Goal: Transaction & Acquisition: Purchase product/service

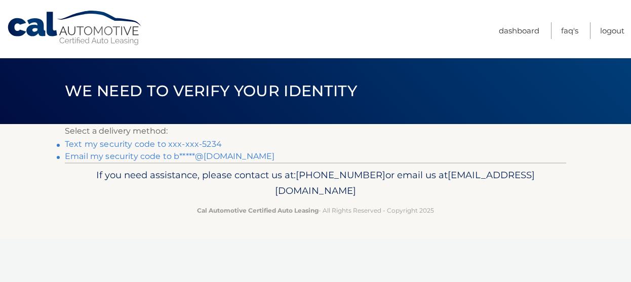
click at [189, 146] on link "Text my security code to xxx-xxx-5234" at bounding box center [143, 144] width 157 height 10
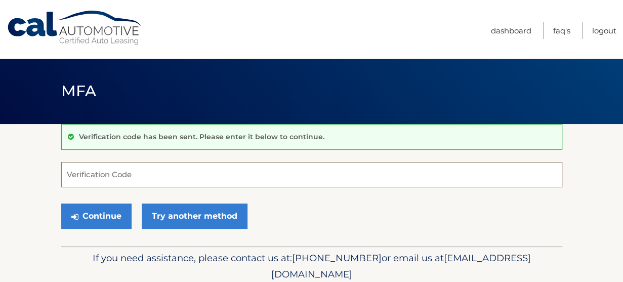
click at [123, 172] on input "Verification Code" at bounding box center [311, 174] width 501 height 25
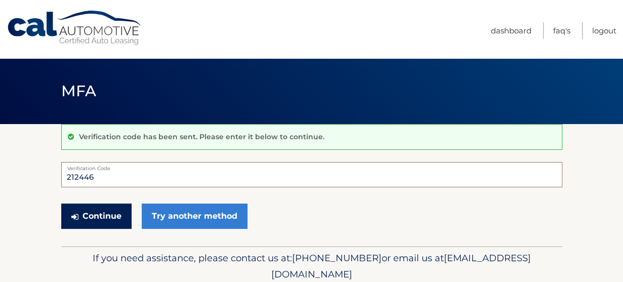
type input "212446"
click at [100, 218] on button "Continue" at bounding box center [96, 216] width 70 height 25
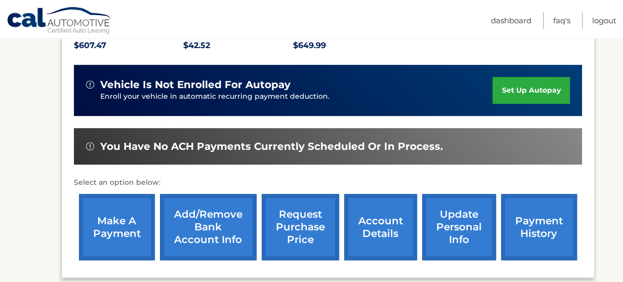
scroll to position [230, 0]
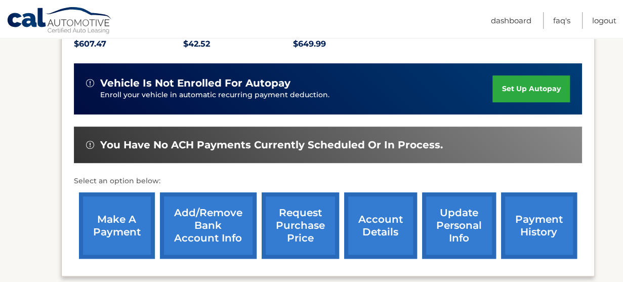
click at [109, 219] on link "make a payment" at bounding box center [117, 225] width 76 height 66
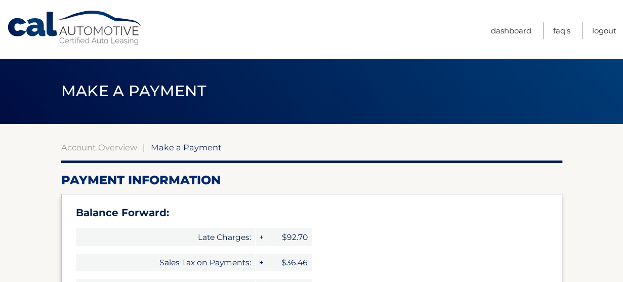
select select "N2QxNGE1ZDUtZWRlZS00OWQxLWExOTQtOGU3ODgwZWYxMWEx"
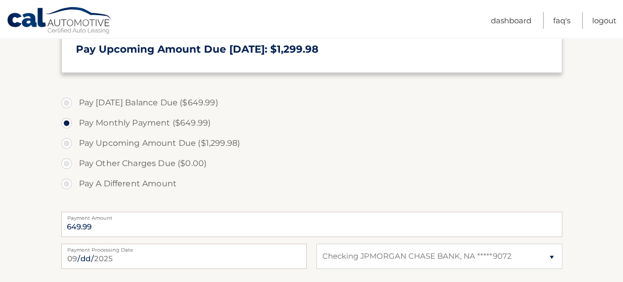
scroll to position [353, 0]
drag, startPoint x: 117, startPoint y: 223, endPoint x: 30, endPoint y: 232, distance: 87.6
click at [30, 232] on section "Account Overview | Make a Payment Payment Information Balance Forward: Late Cha…" at bounding box center [311, 79] width 623 height 617
click at [67, 180] on label "Pay A Different Amount" at bounding box center [311, 183] width 501 height 20
click at [67, 180] on input "Pay A Different Amount" at bounding box center [70, 181] width 10 height 16
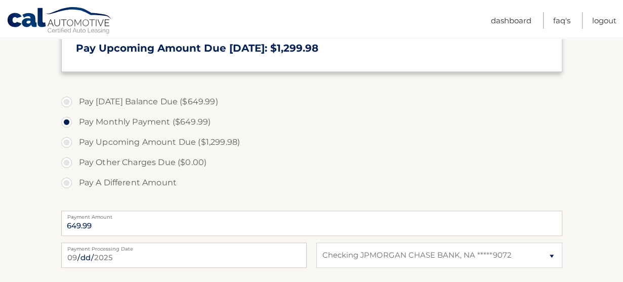
radio input "true"
click at [131, 226] on input "Payment Amount" at bounding box center [311, 223] width 501 height 25
type input "650.00"
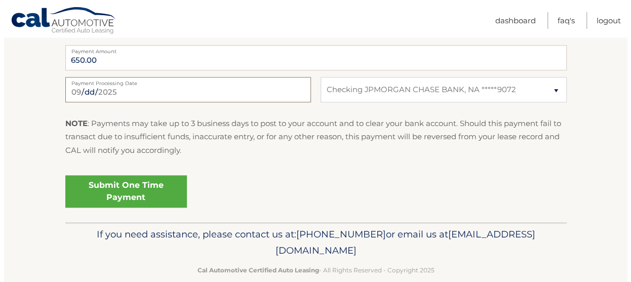
scroll to position [535, 0]
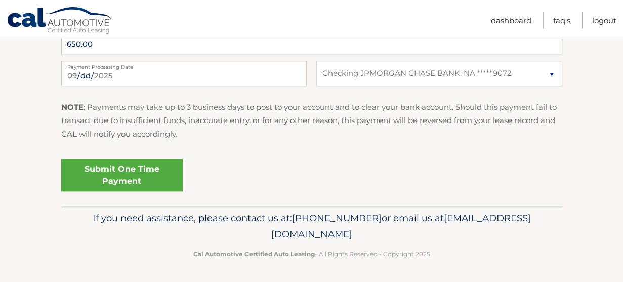
click at [125, 178] on link "Submit One Time Payment" at bounding box center [122, 175] width 122 height 32
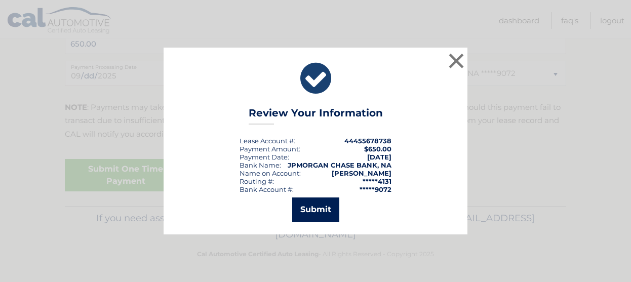
click at [314, 216] on button "Submit" at bounding box center [315, 209] width 47 height 24
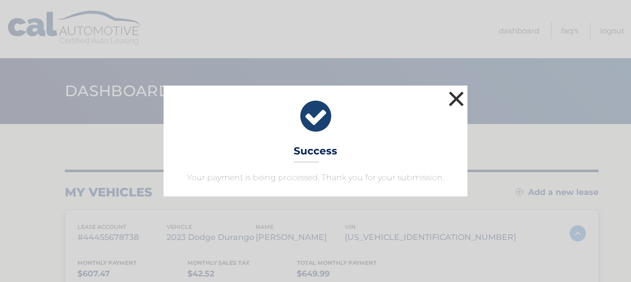
click at [454, 96] on button "×" at bounding box center [456, 99] width 20 height 20
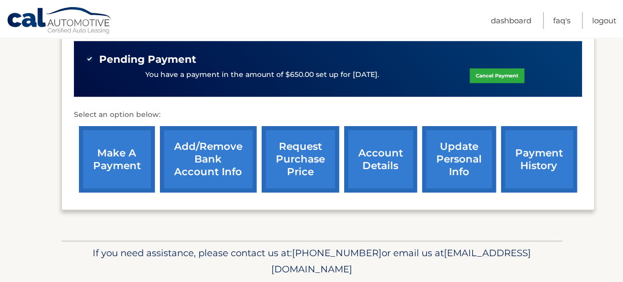
scroll to position [316, 0]
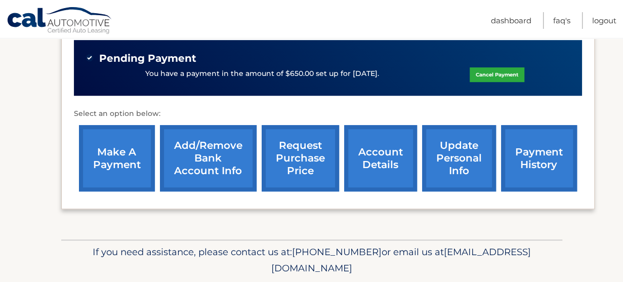
click at [386, 144] on link "account details" at bounding box center [380, 158] width 73 height 66
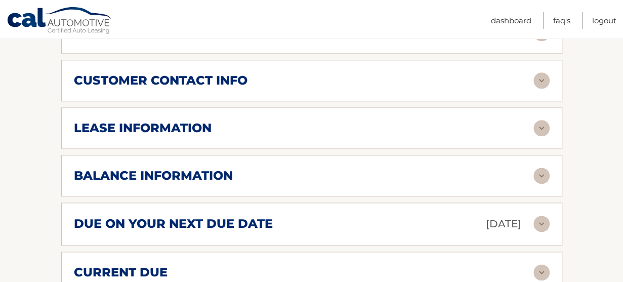
scroll to position [550, 0]
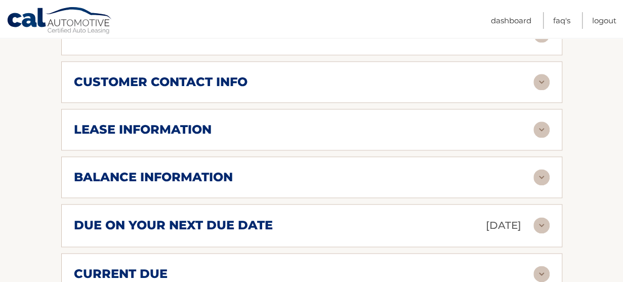
click at [541, 217] on img at bounding box center [542, 225] width 16 height 16
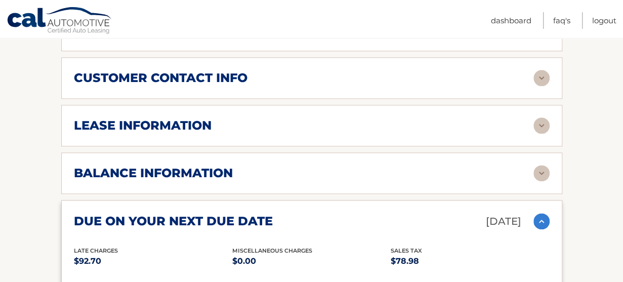
scroll to position [566, 0]
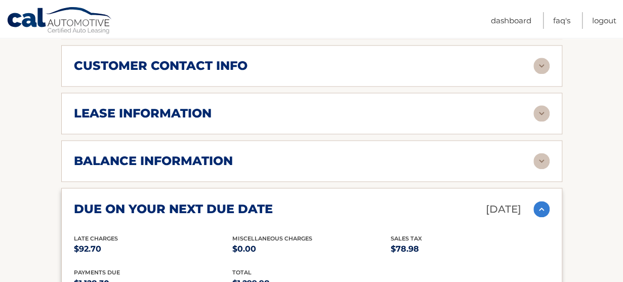
click at [544, 153] on img at bounding box center [542, 161] width 16 height 16
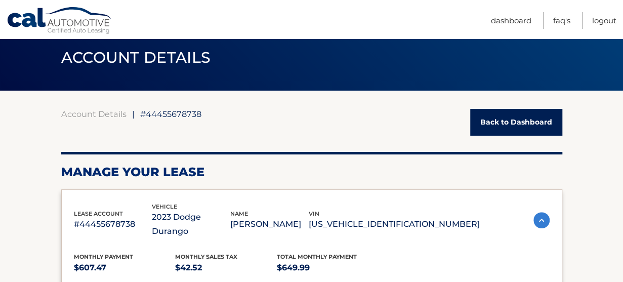
scroll to position [0, 0]
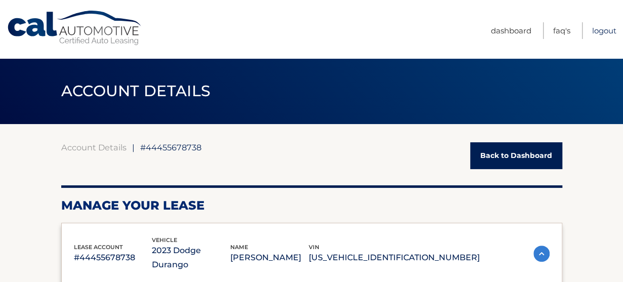
click at [607, 33] on link "Logout" at bounding box center [604, 30] width 24 height 17
